Goal: Task Accomplishment & Management: Use online tool/utility

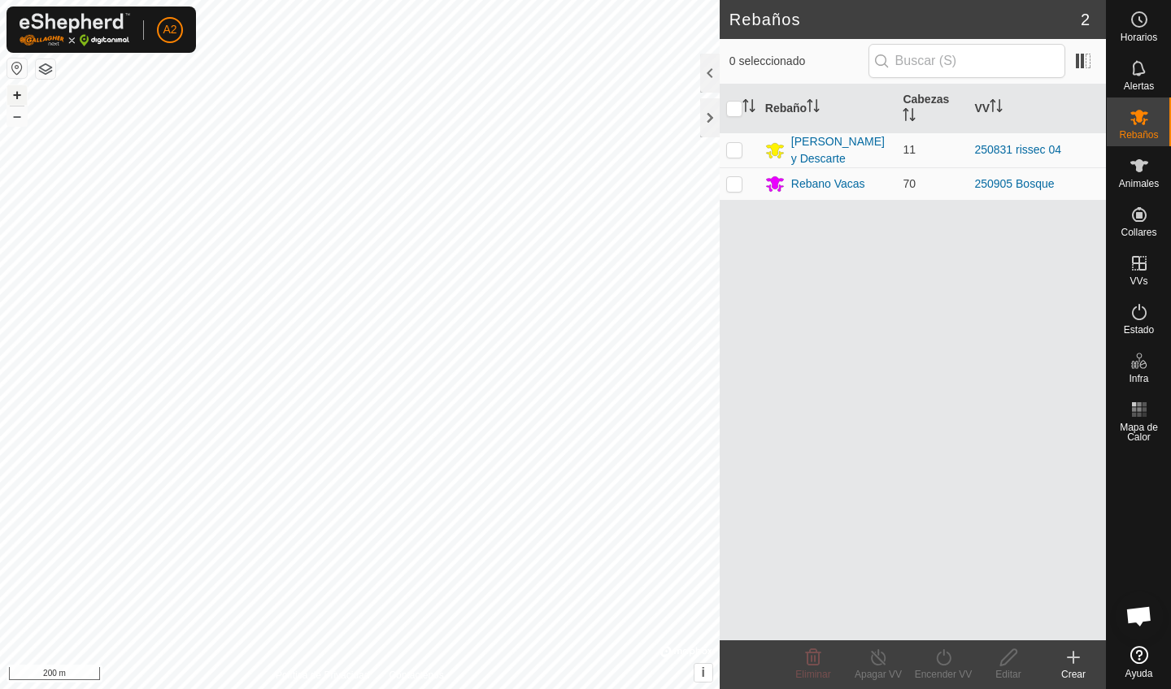
click at [17, 92] on button "+" at bounding box center [17, 95] width 20 height 20
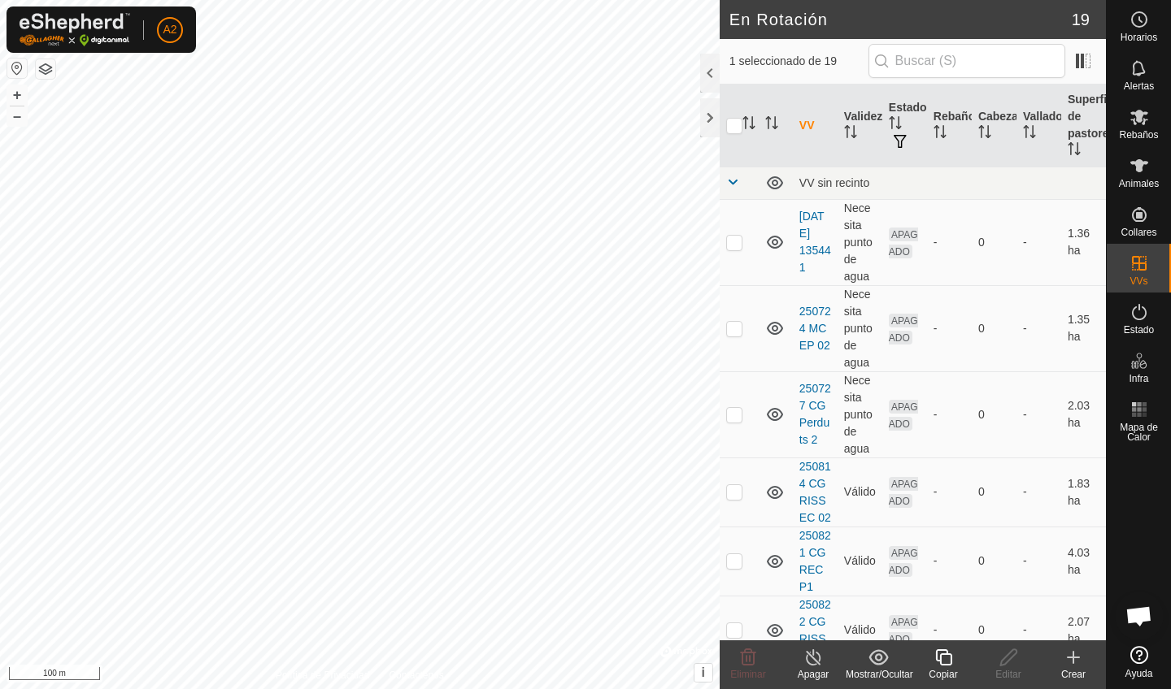
click at [944, 673] on div "Copiar" at bounding box center [943, 675] width 65 height 15
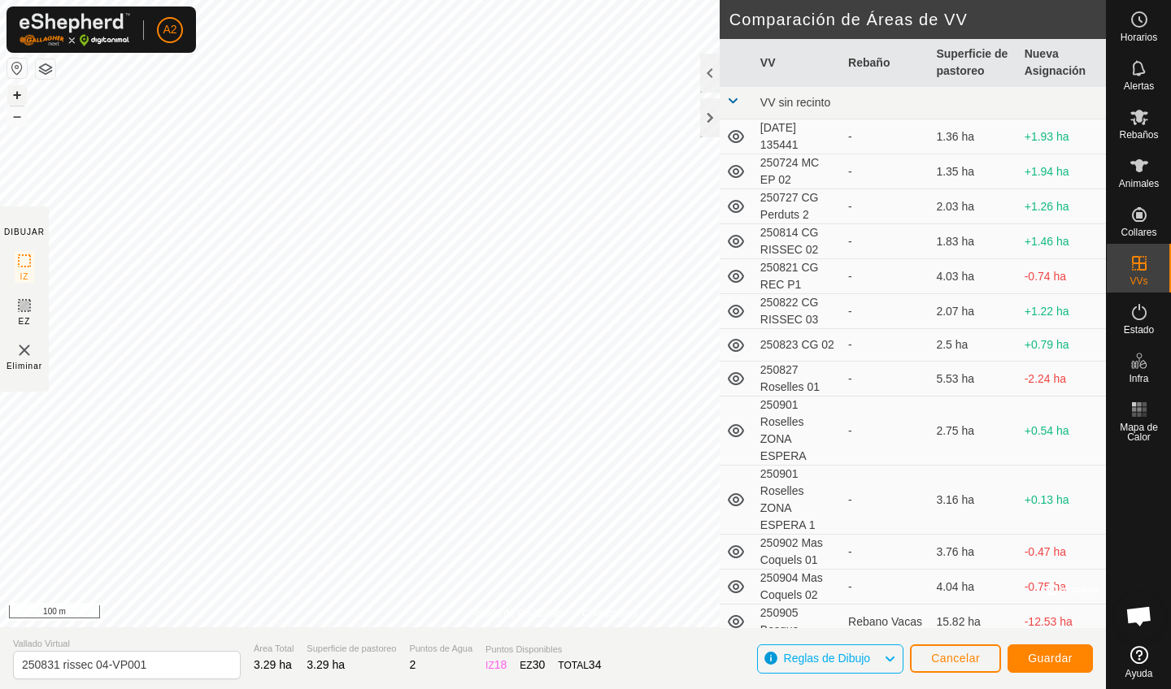
click at [19, 92] on button "+" at bounding box center [17, 95] width 20 height 20
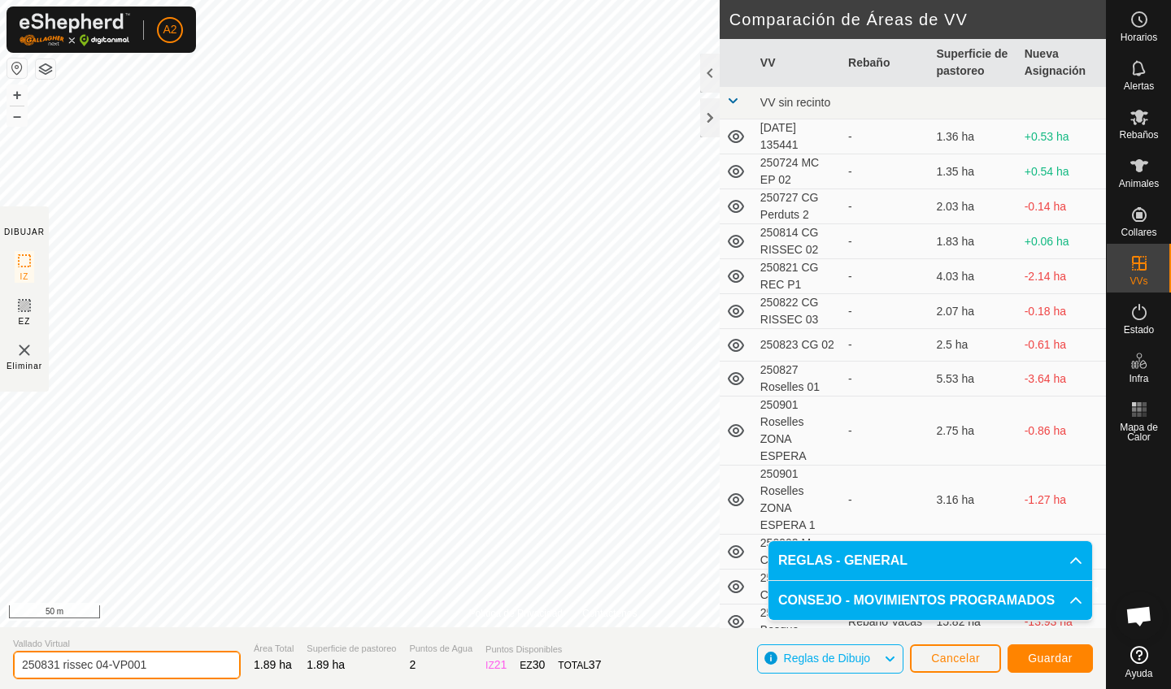
click at [183, 662] on input "250831 rissec 04-VP001" at bounding box center [127, 665] width 228 height 28
click at [42, 666] on input "2500909" at bounding box center [127, 665] width 228 height 28
click at [74, 666] on input "250909" at bounding box center [127, 665] width 228 height 28
type input "250909 Camp Grand 01"
click at [1033, 663] on span "Guardar" at bounding box center [1050, 658] width 45 height 13
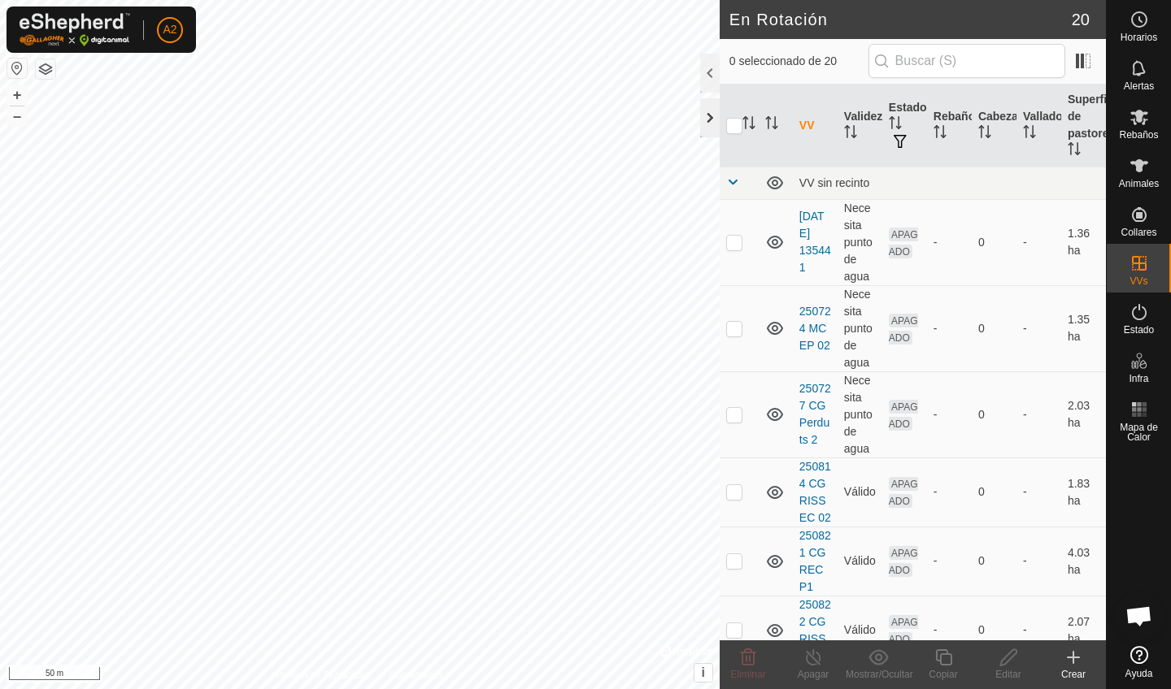
click at [706, 113] on div at bounding box center [710, 117] width 20 height 39
